Goal: Transaction & Acquisition: Obtain resource

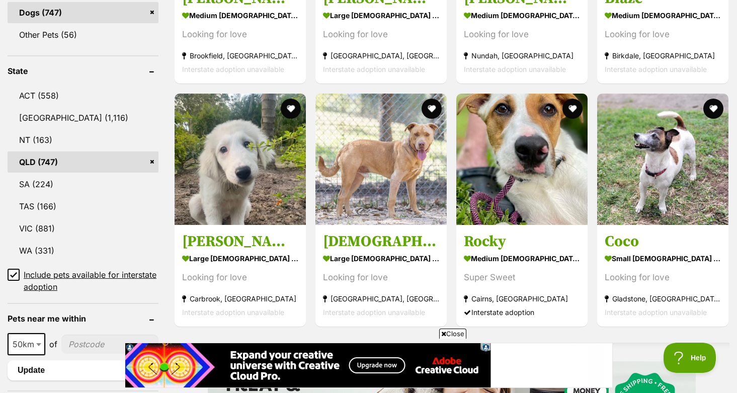
scroll to position [476, 0]
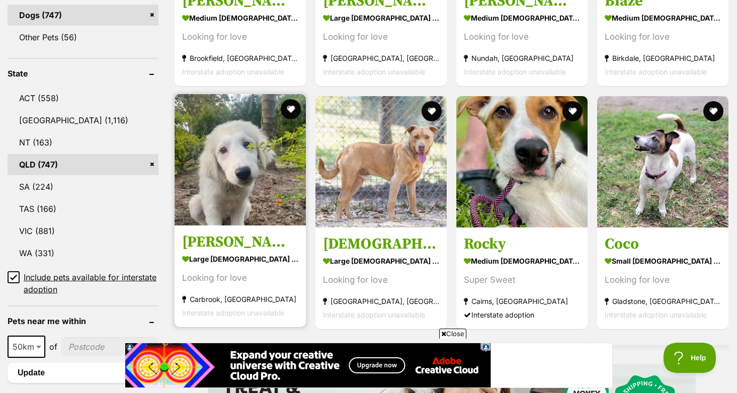
click at [269, 157] on img at bounding box center [240, 159] width 131 height 131
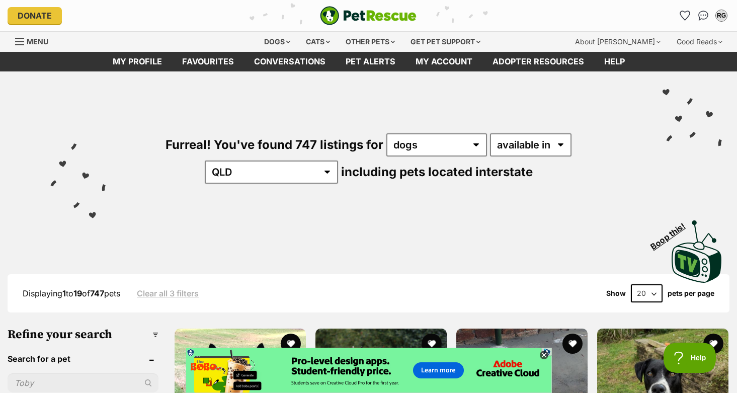
scroll to position [0, 0]
